Goal: Complete application form

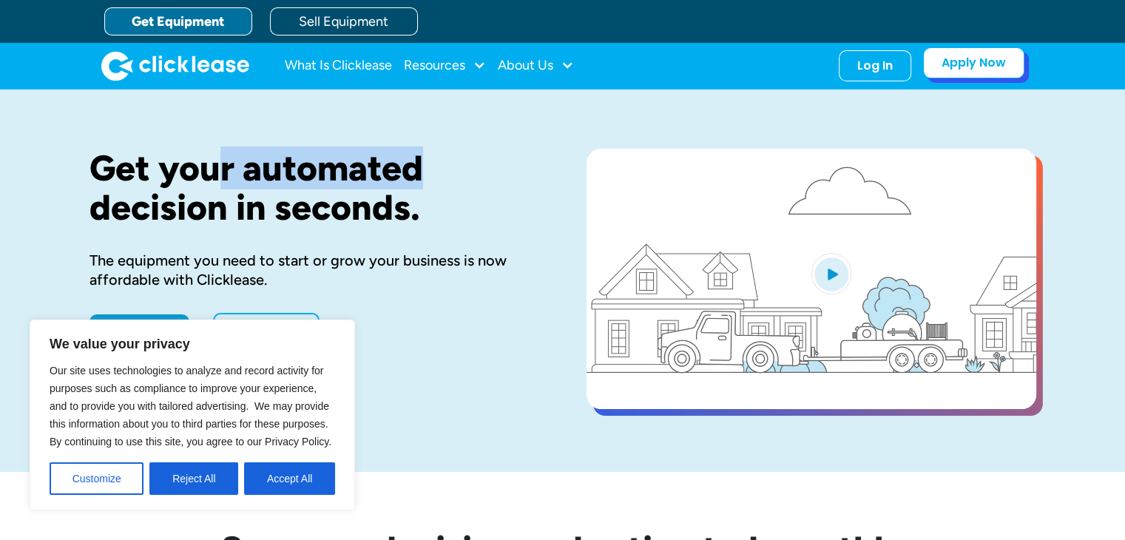
click at [960, 59] on link "Apply Now" at bounding box center [973, 62] width 101 height 31
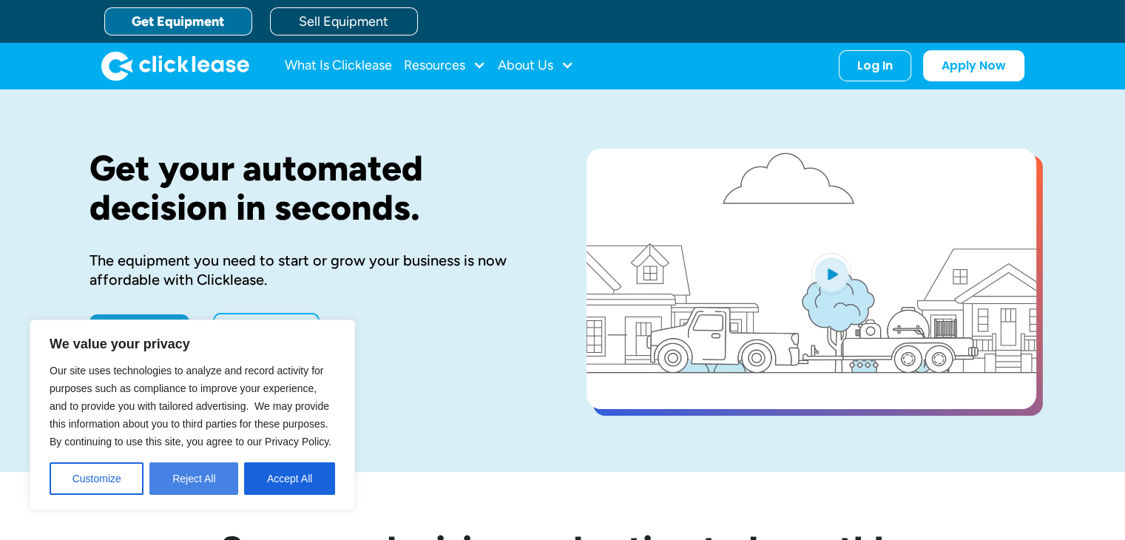
click at [180, 474] on button "Reject All" at bounding box center [193, 478] width 89 height 33
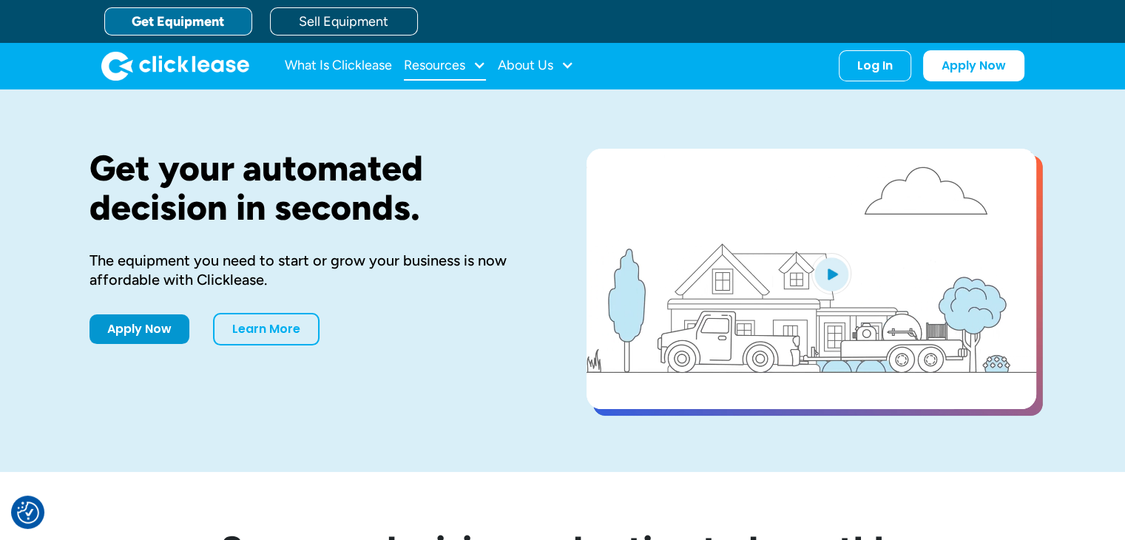
click at [481, 58] on div at bounding box center [479, 64] width 13 height 13
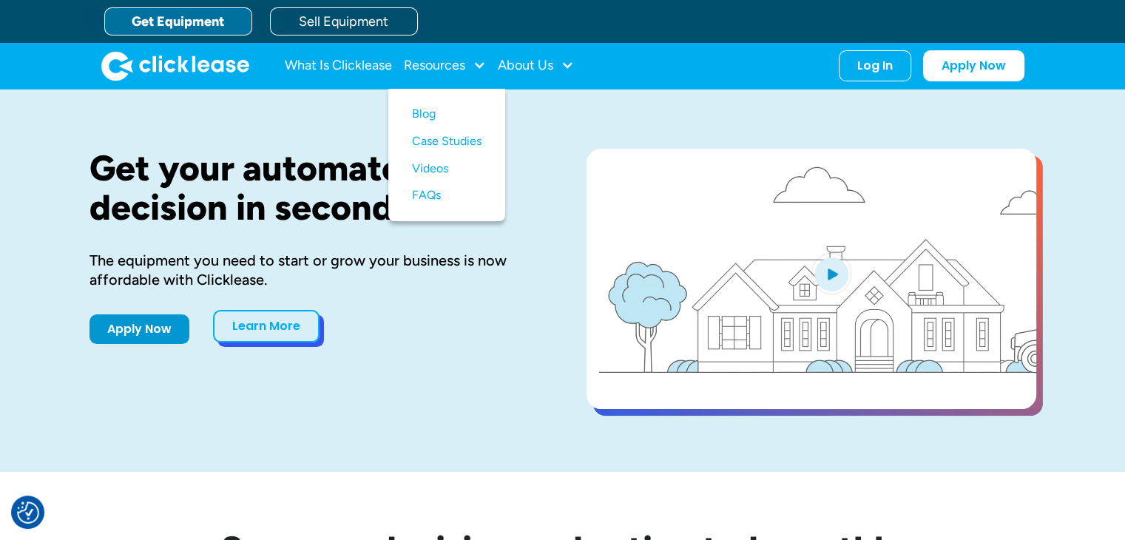
click at [275, 320] on link "Learn More" at bounding box center [266, 326] width 107 height 33
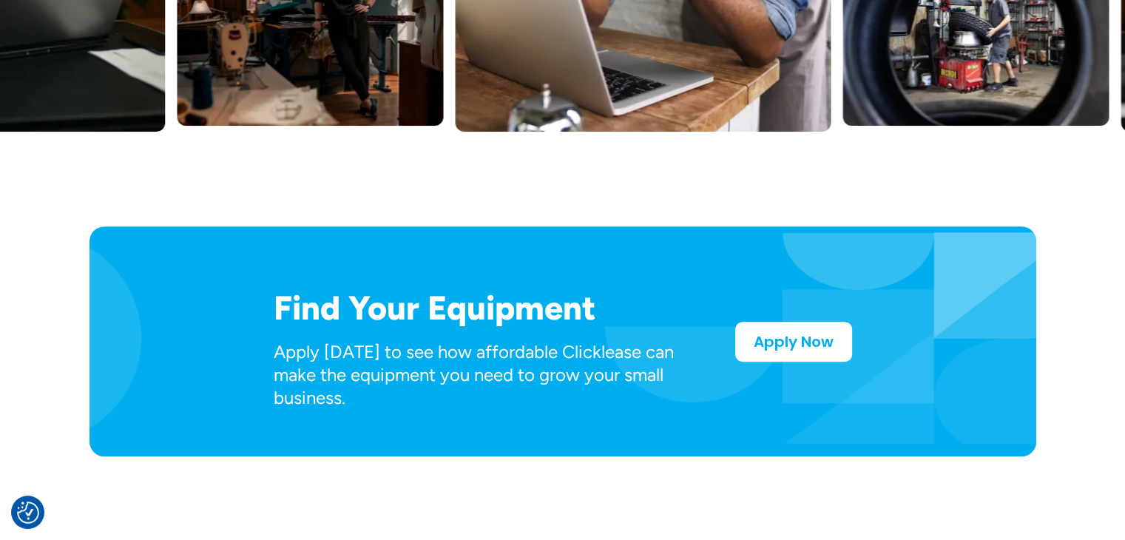
scroll to position [625, 0]
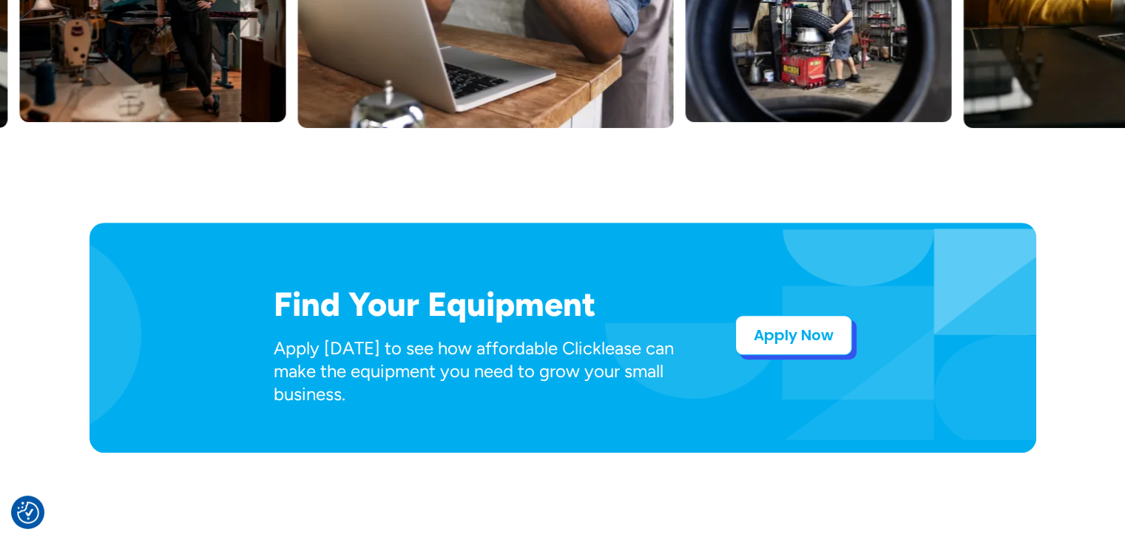
click at [757, 329] on link "Apply Now" at bounding box center [793, 335] width 117 height 40
